Goal: Check status: Check status

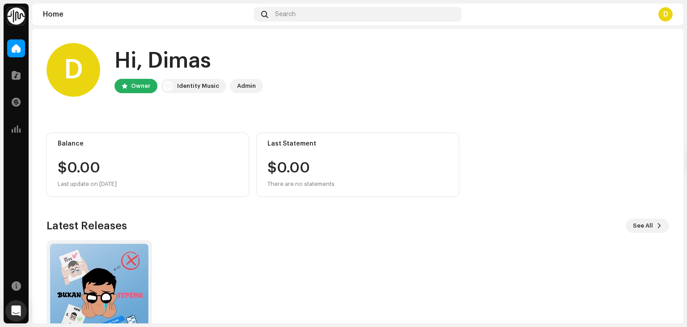
click at [6, 83] on div "Catalog" at bounding box center [16, 75] width 25 height 25
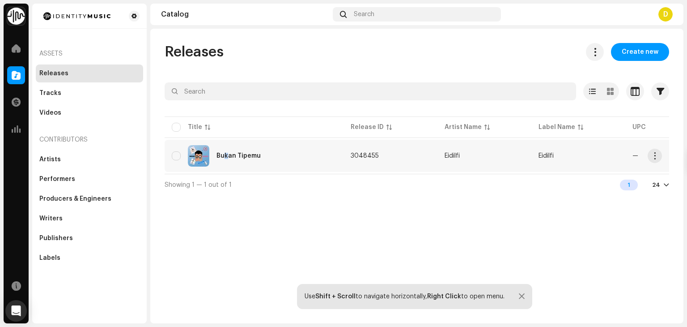
click at [227, 164] on div "Bukan Tipemu" at bounding box center [254, 155] width 165 height 21
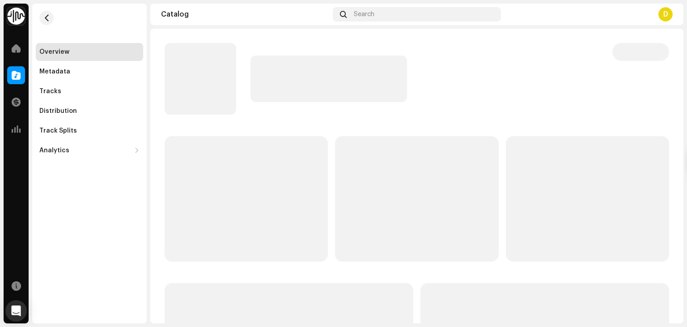
click at [228, 163] on p-skeleton at bounding box center [246, 198] width 163 height 125
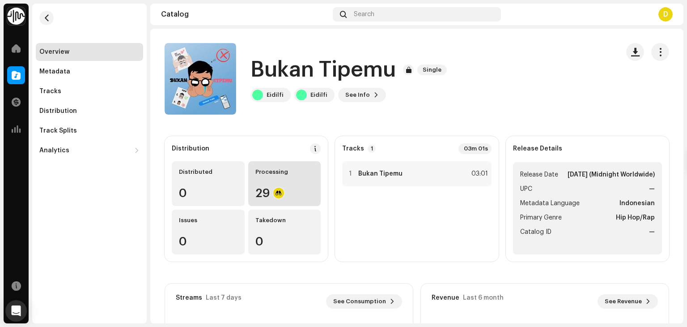
click at [282, 187] on div "Processing 29" at bounding box center [284, 183] width 73 height 45
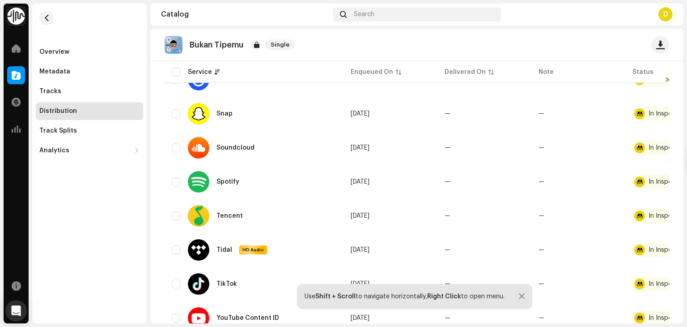
scroll to position [895, 0]
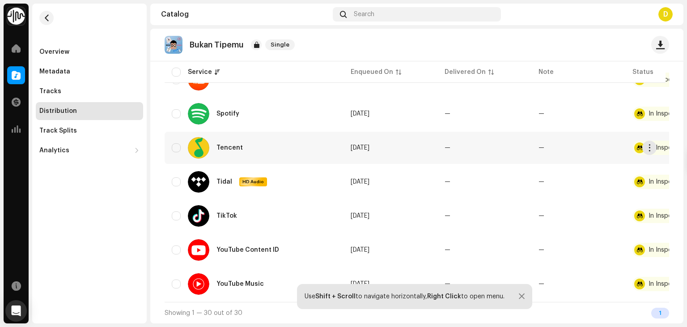
click at [179, 132] on td "Tencent" at bounding box center [254, 148] width 179 height 32
click at [176, 137] on div "Tencent" at bounding box center [254, 147] width 165 height 21
click at [172, 148] on td "Tencent" at bounding box center [254, 148] width 179 height 32
click at [172, 148] on input "checkbox" at bounding box center [176, 147] width 9 height 9
checkbox input "true"
